Goal: Check status: Check status

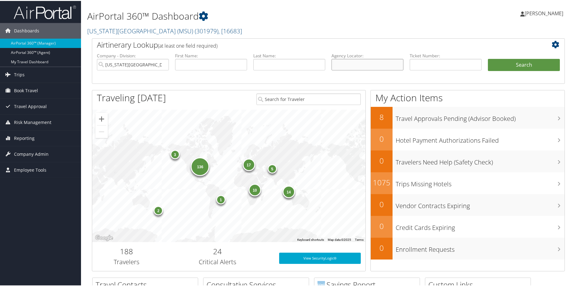
click at [369, 69] on input "text" at bounding box center [367, 64] width 72 height 12
paste input "DK4RL0"
type input "DK4RL0"
click at [159, 69] on input "Michigan State University (MSU)" at bounding box center [133, 64] width 72 height 12
click at [495, 70] on button "Search" at bounding box center [524, 64] width 72 height 12
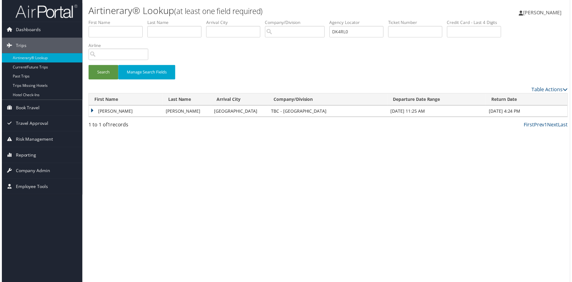
drag, startPoint x: 100, startPoint y: 155, endPoint x: 101, endPoint y: 161, distance: 5.6
click at [100, 117] on td "MICHAEL WILLIAM" at bounding box center [125, 111] width 74 height 11
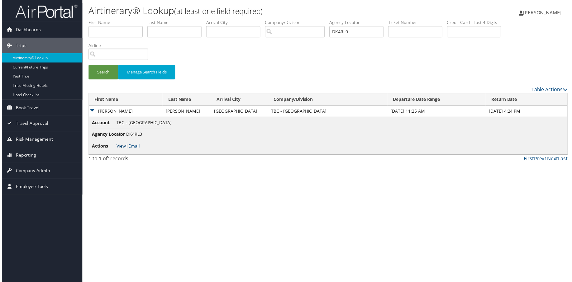
click at [124, 150] on link "View" at bounding box center [120, 147] width 10 height 6
click at [122, 150] on link "View" at bounding box center [120, 147] width 10 height 6
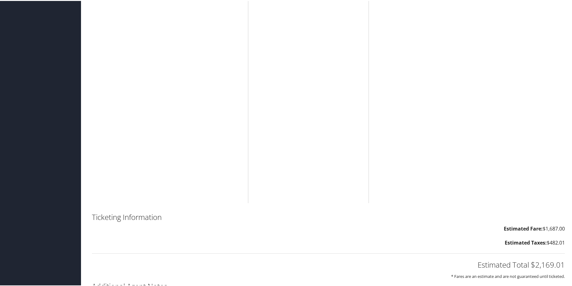
scroll to position [2336, 0]
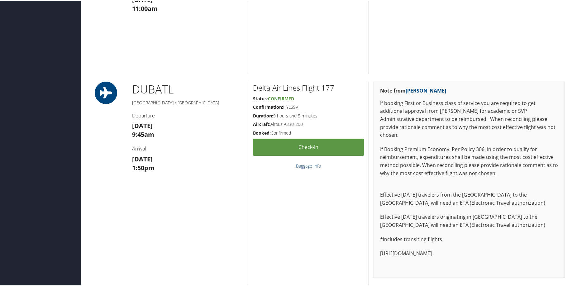
scroll to position [1339, 0]
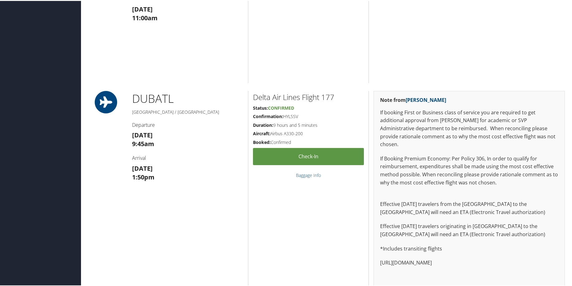
drag, startPoint x: 425, startPoint y: 145, endPoint x: 377, endPoint y: 135, distance: 48.9
copy td "159.00 EUR"
